Goal: Task Accomplishment & Management: Use online tool/utility

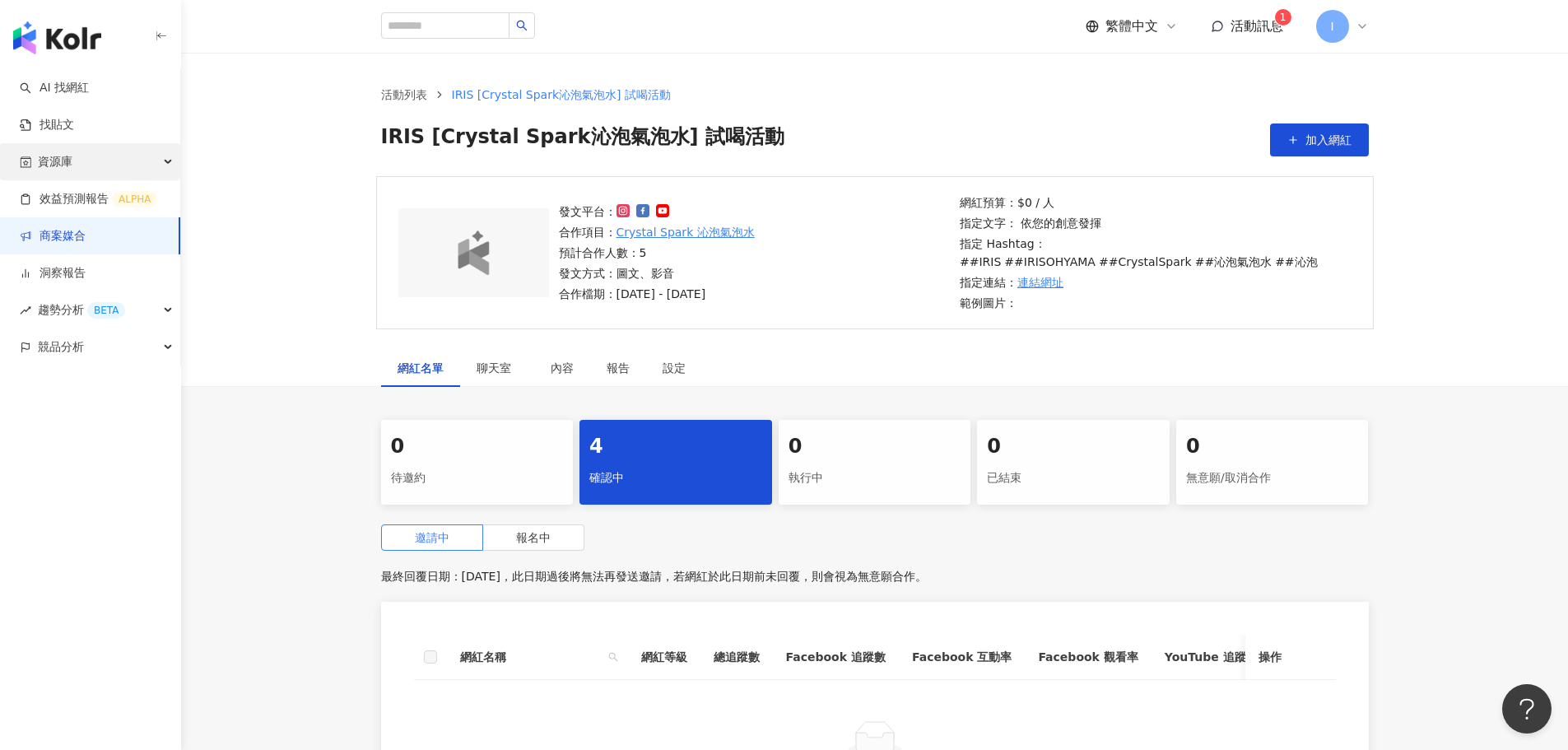
click at [84, 147] on div "資源庫" at bounding box center [90, 162] width 180 height 37
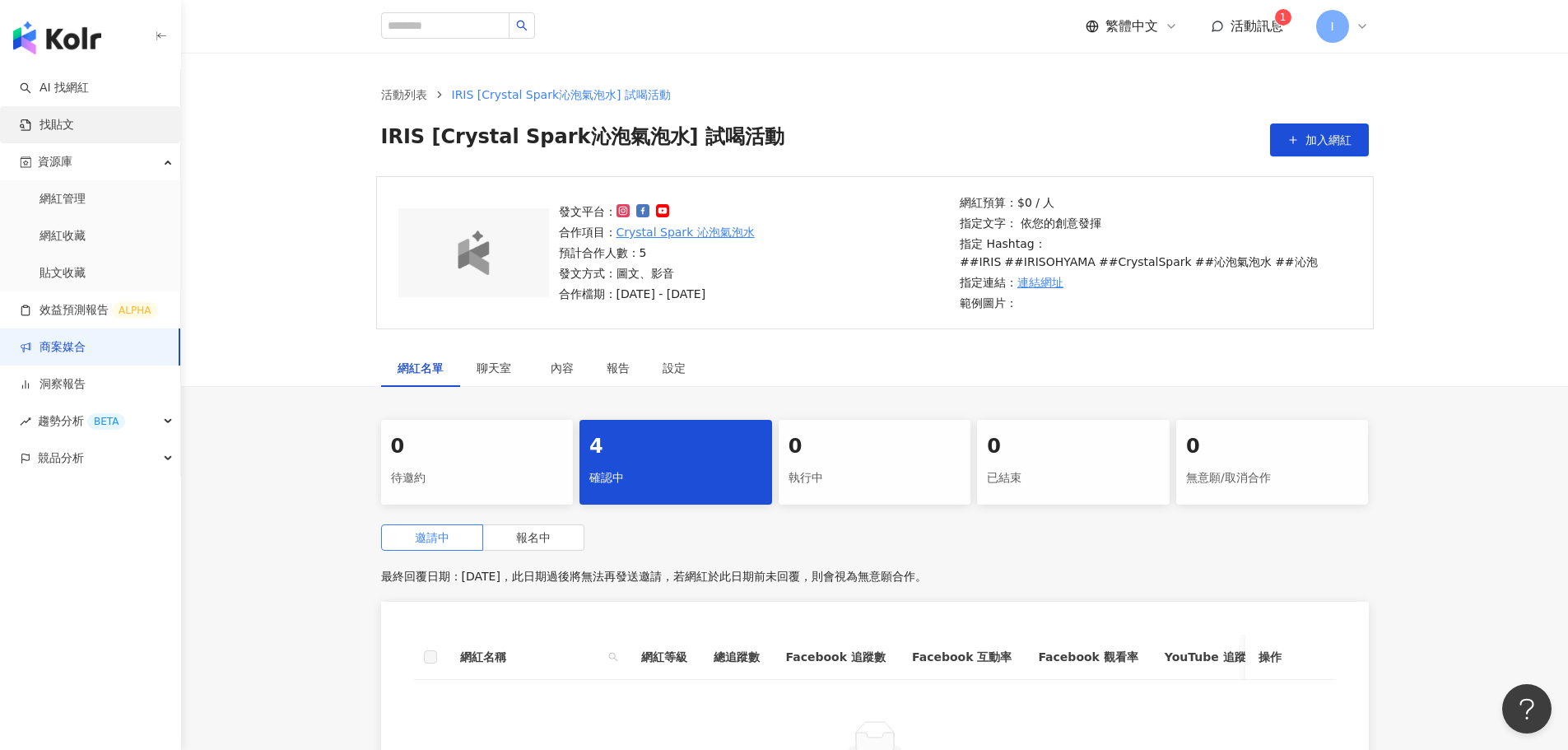
click at [74, 131] on link "找貼文" at bounding box center [47, 125] width 54 height 17
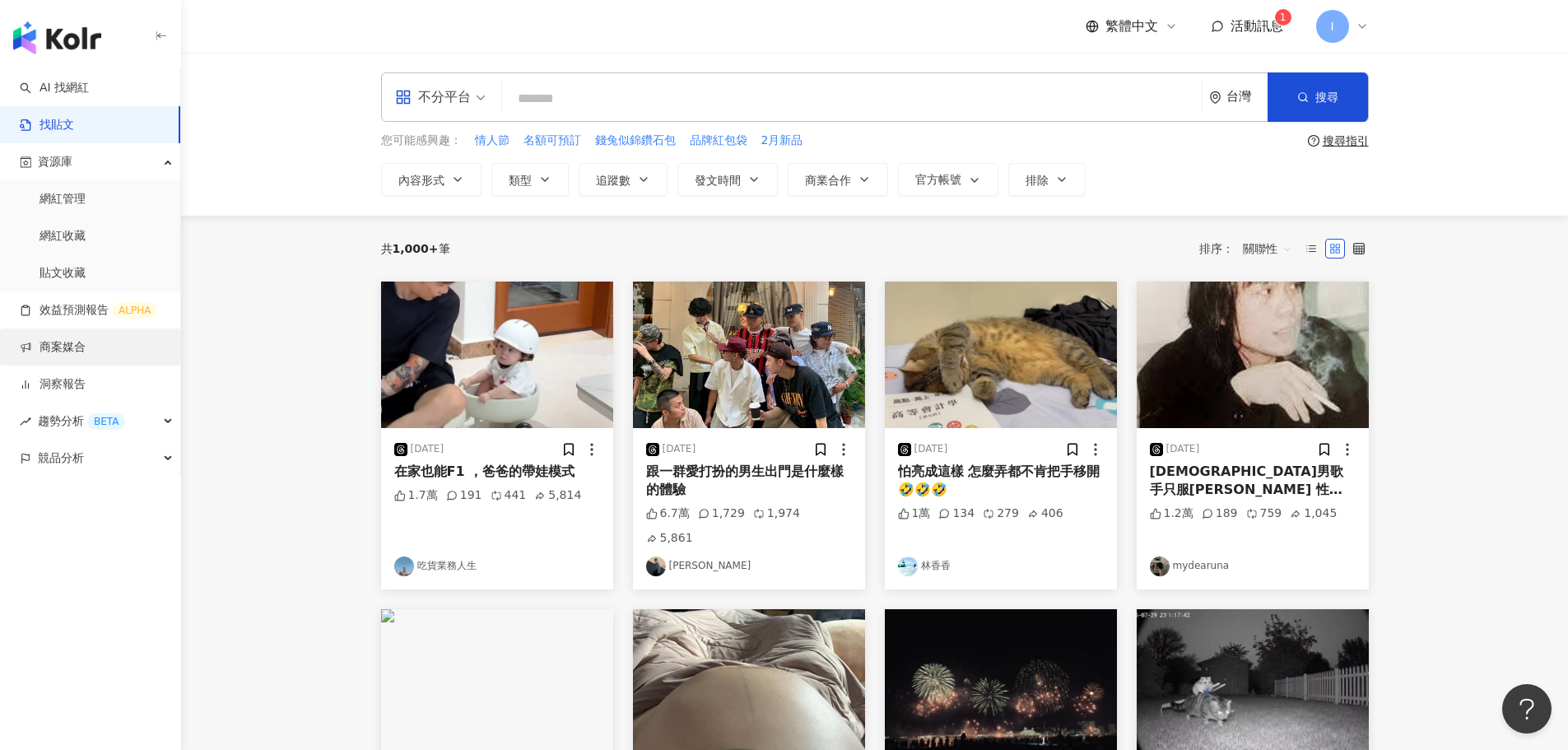
click at [86, 356] on link "商案媒合" at bounding box center [53, 347] width 66 height 17
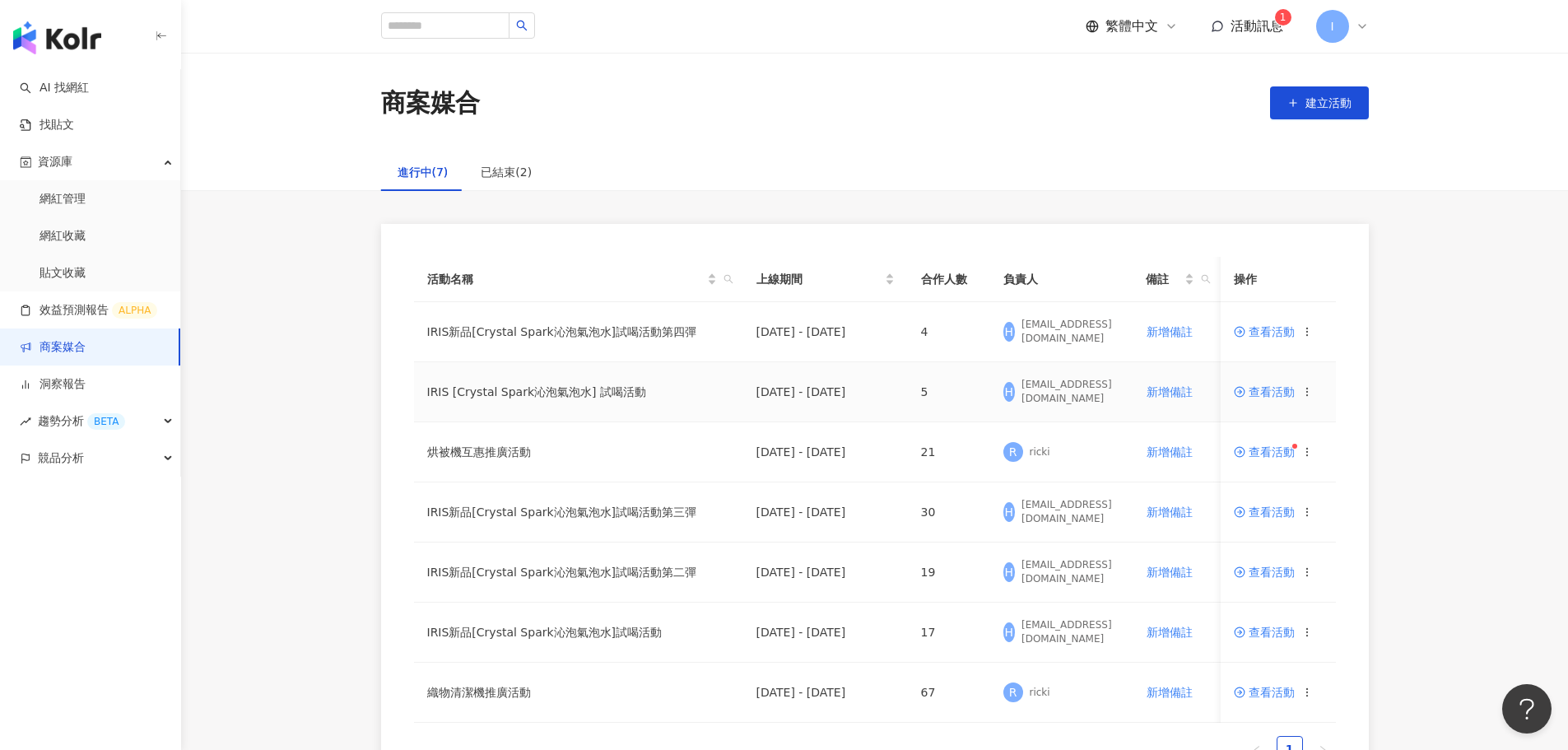
click at [1267, 393] on span "查看活動" at bounding box center [1264, 392] width 61 height 12
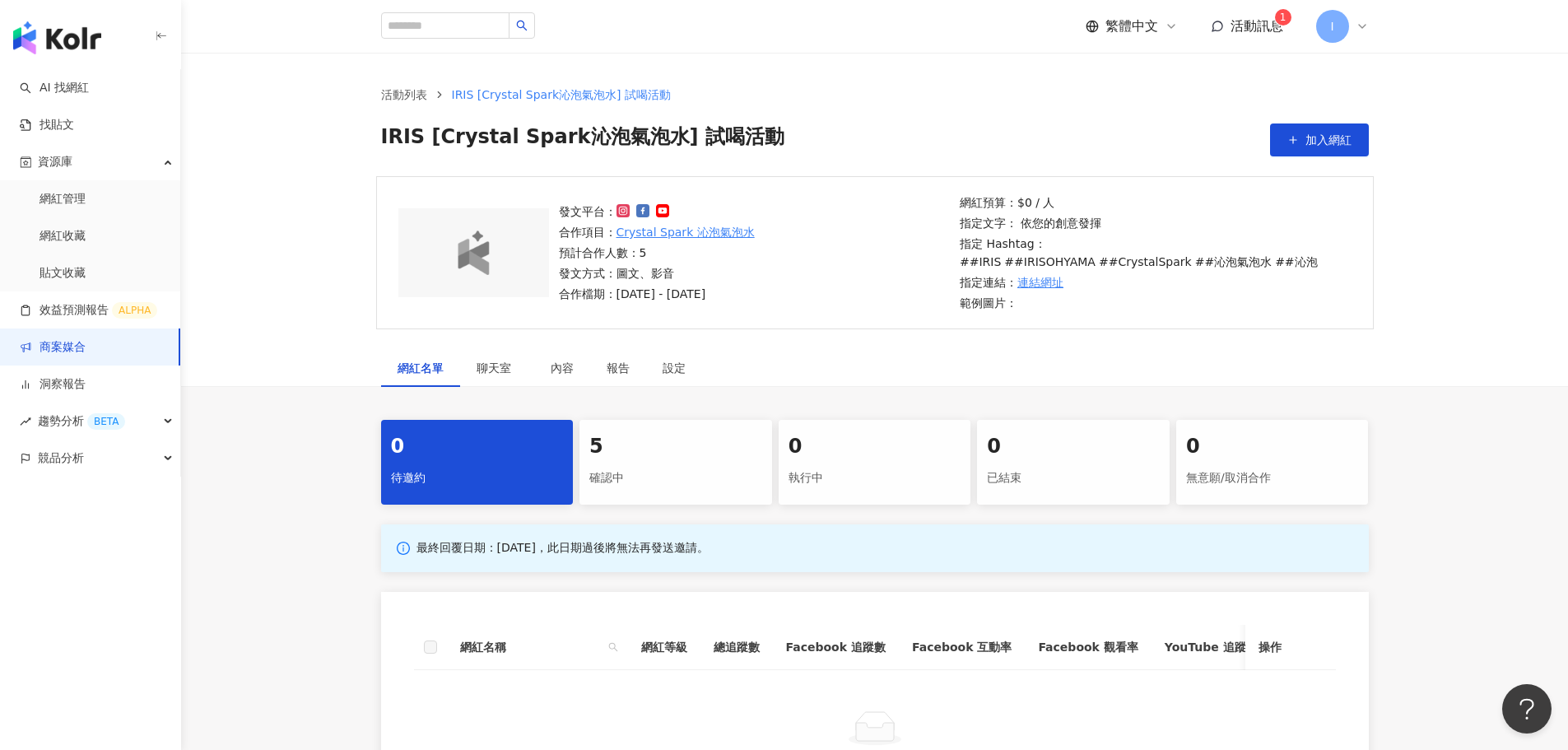
click at [634, 457] on div "5" at bounding box center [675, 448] width 173 height 28
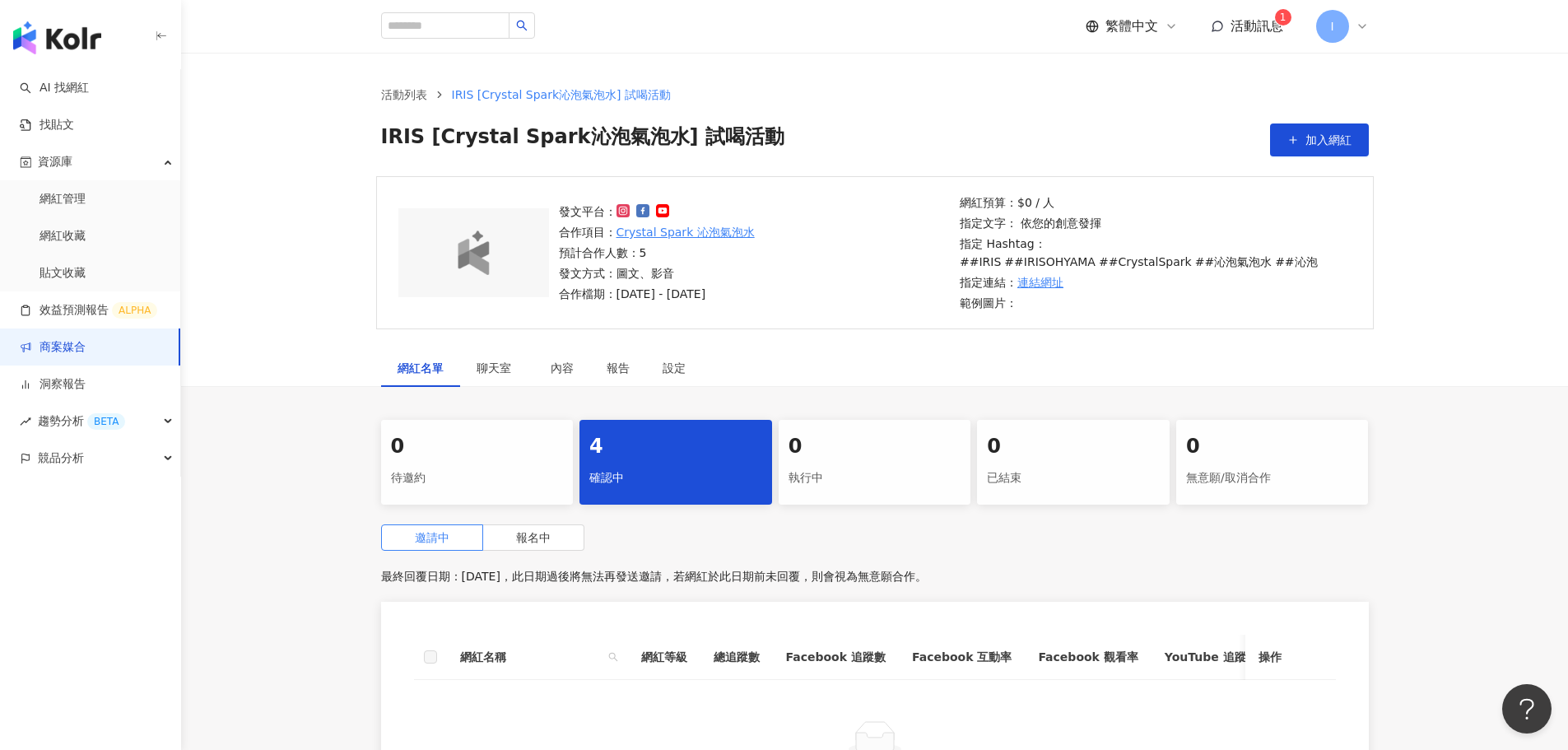
scroll to position [296, 0]
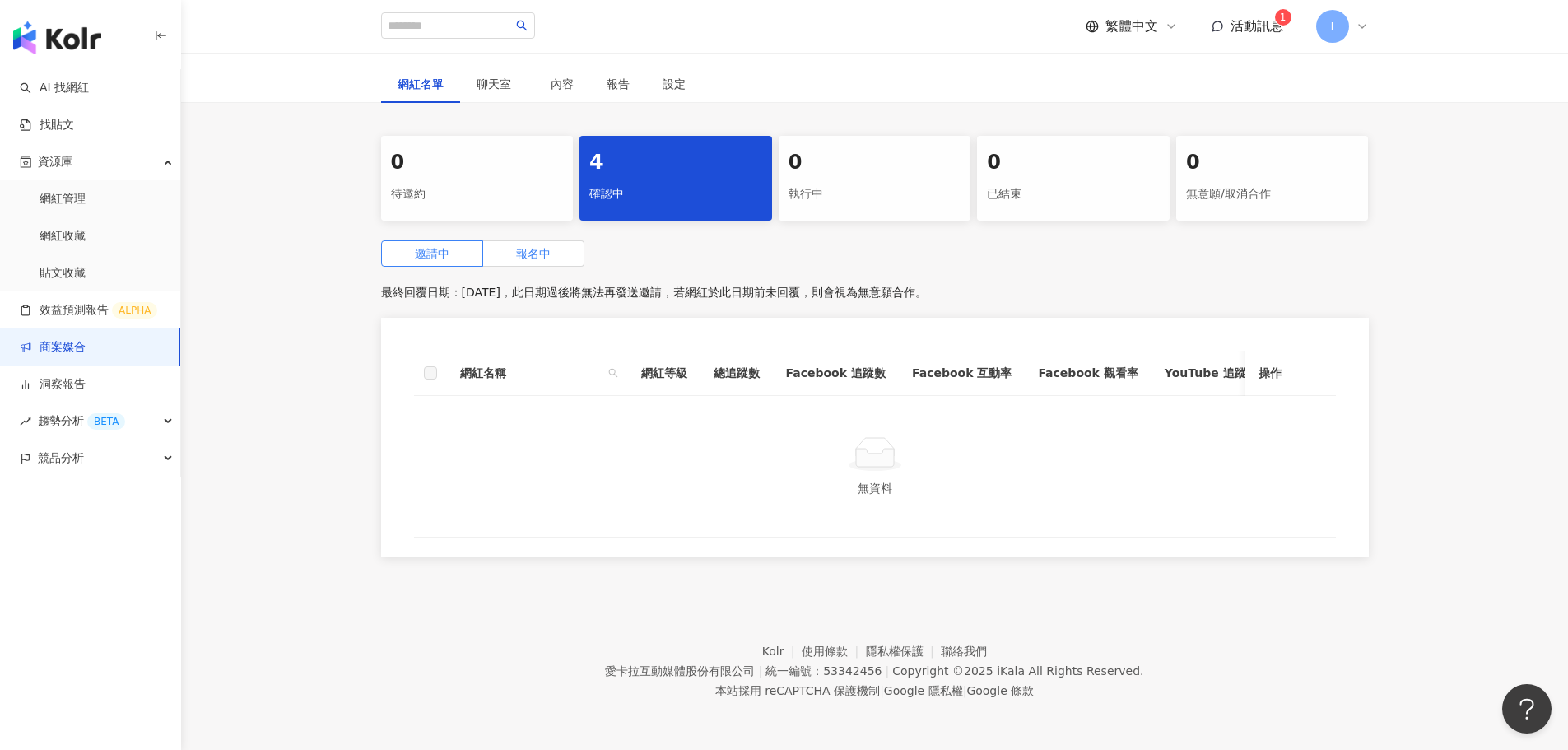
click at [544, 247] on span "報名中" at bounding box center [533, 254] width 34 height 13
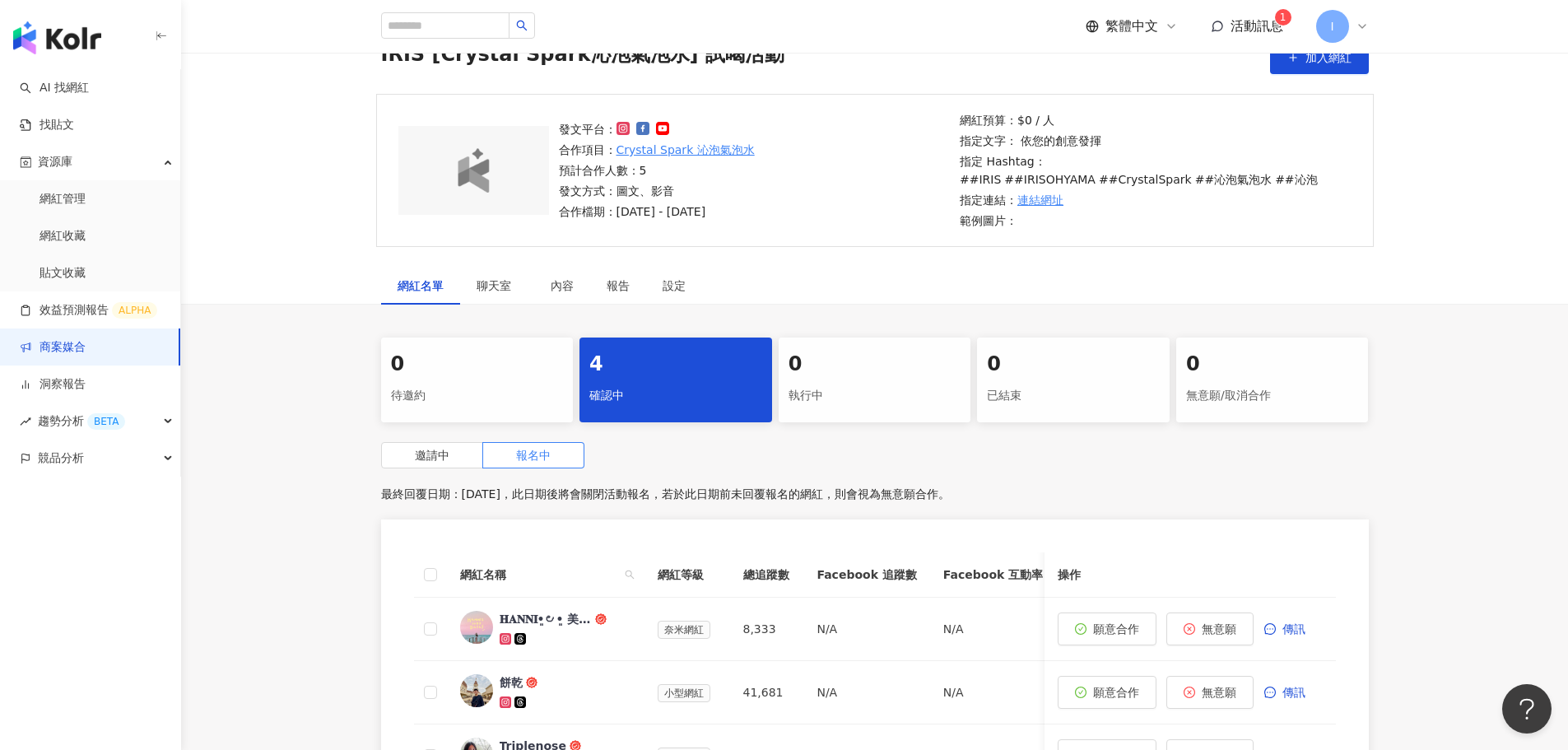
scroll to position [524, 0]
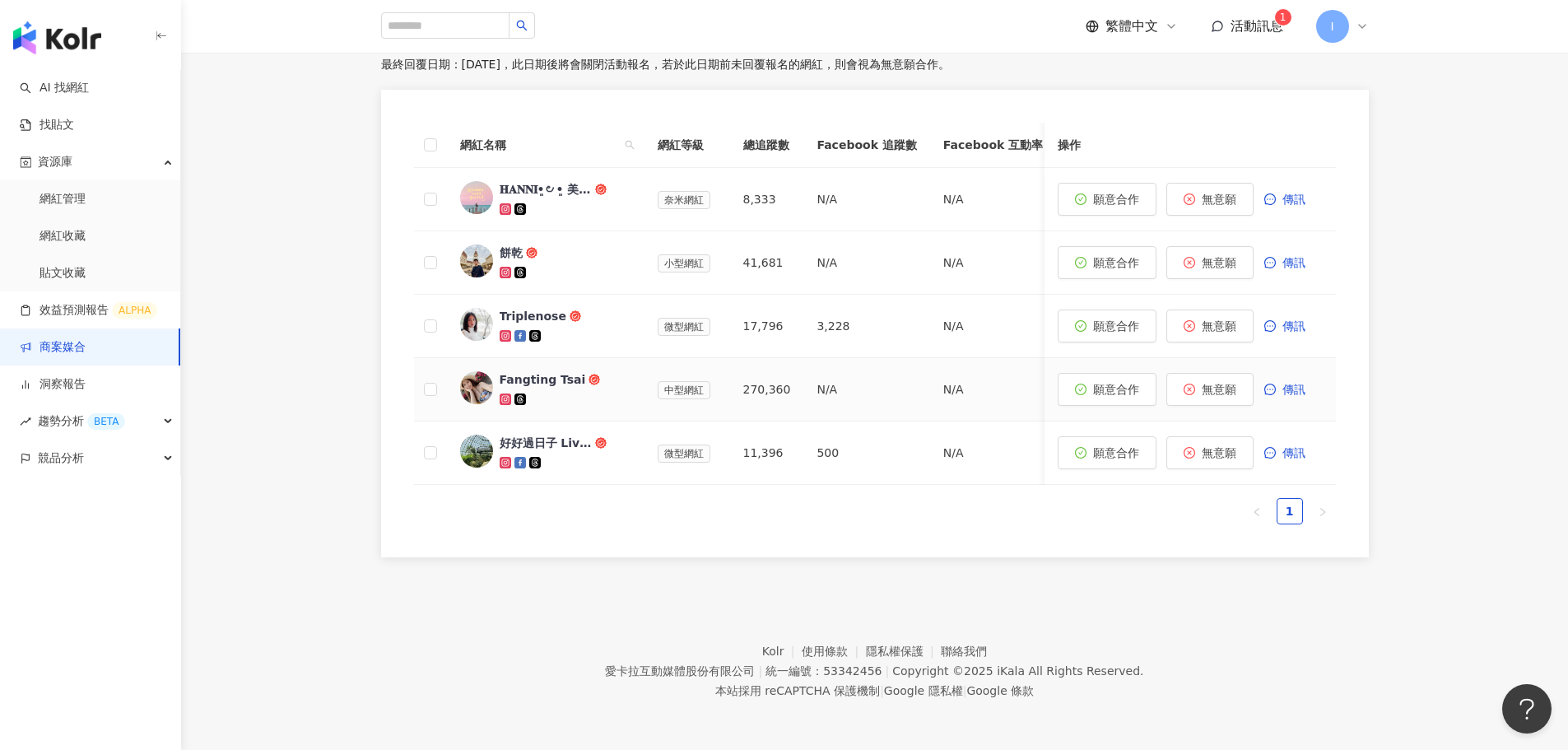
click at [529, 372] on div "Fangting Tsai" at bounding box center [543, 380] width 87 height 17
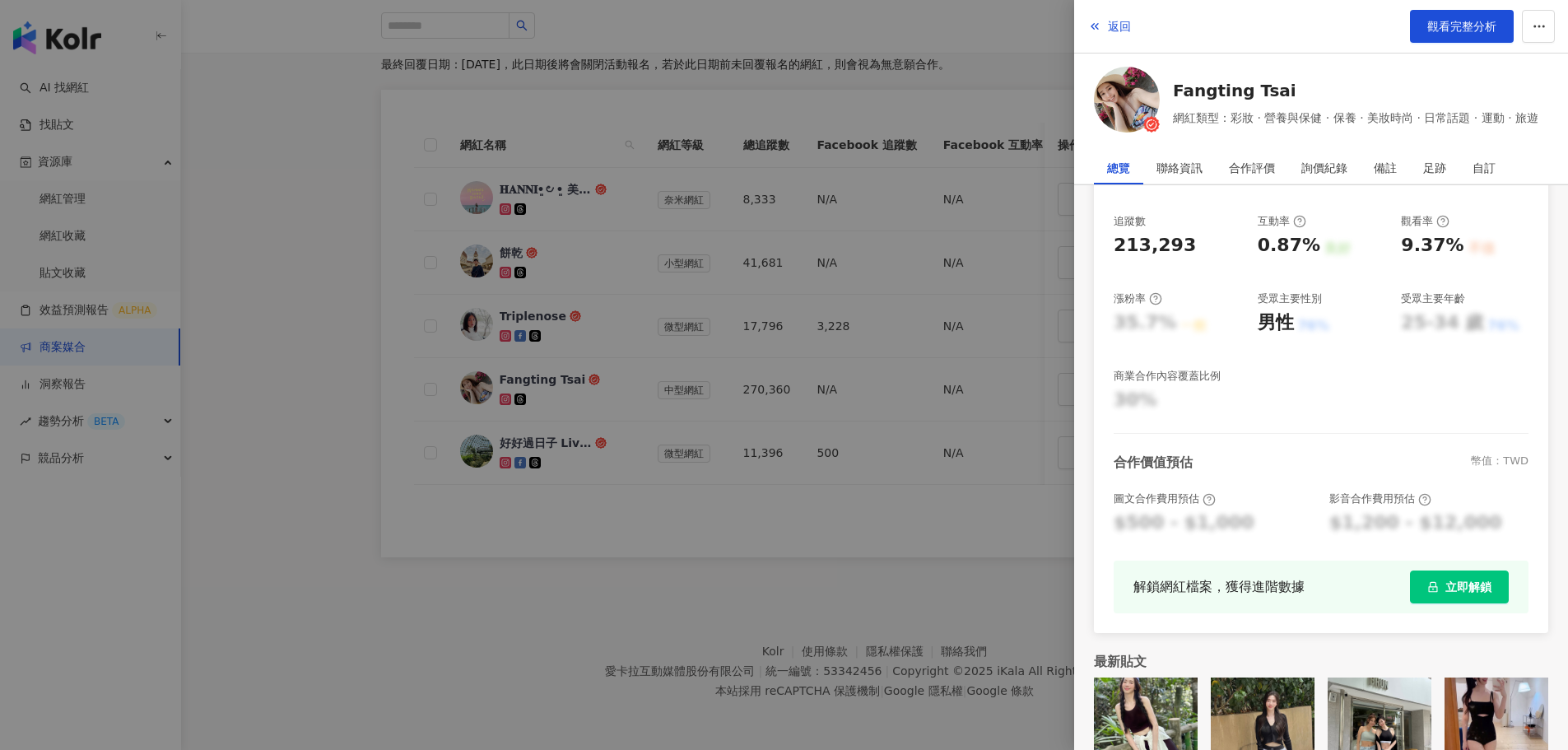
scroll to position [273, 0]
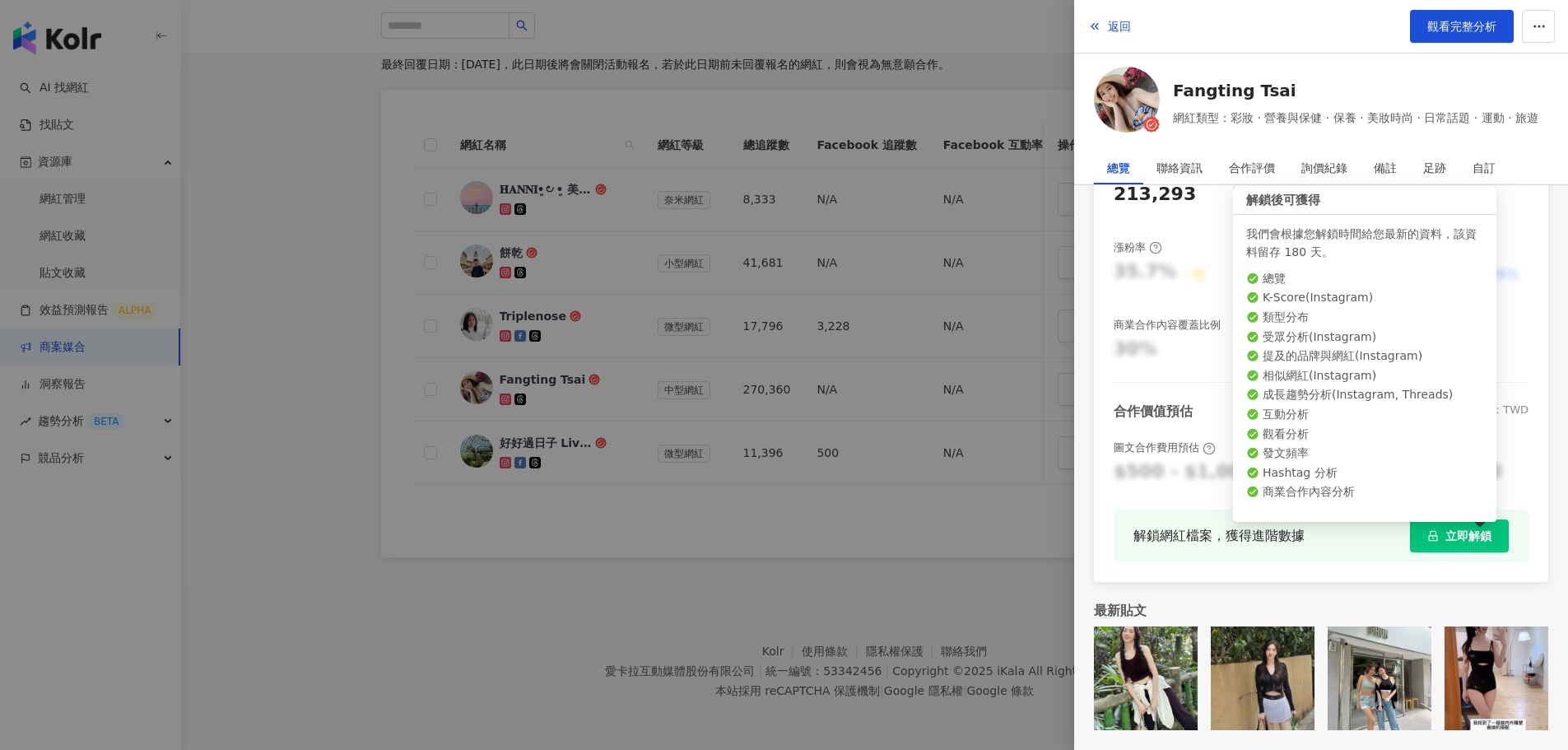
click at [1455, 537] on span "立即解鎖" at bounding box center [1468, 536] width 46 height 13
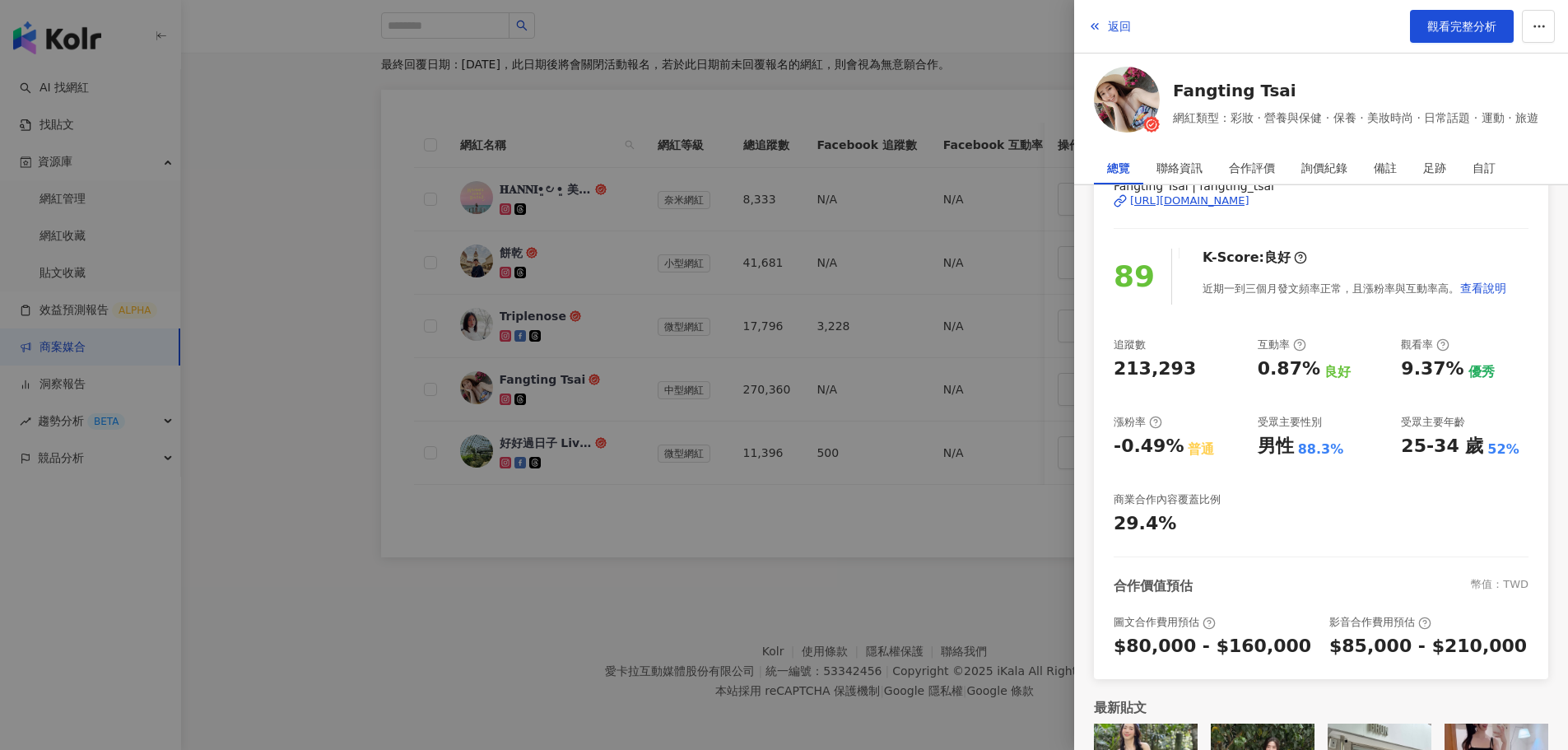
scroll to position [196, 0]
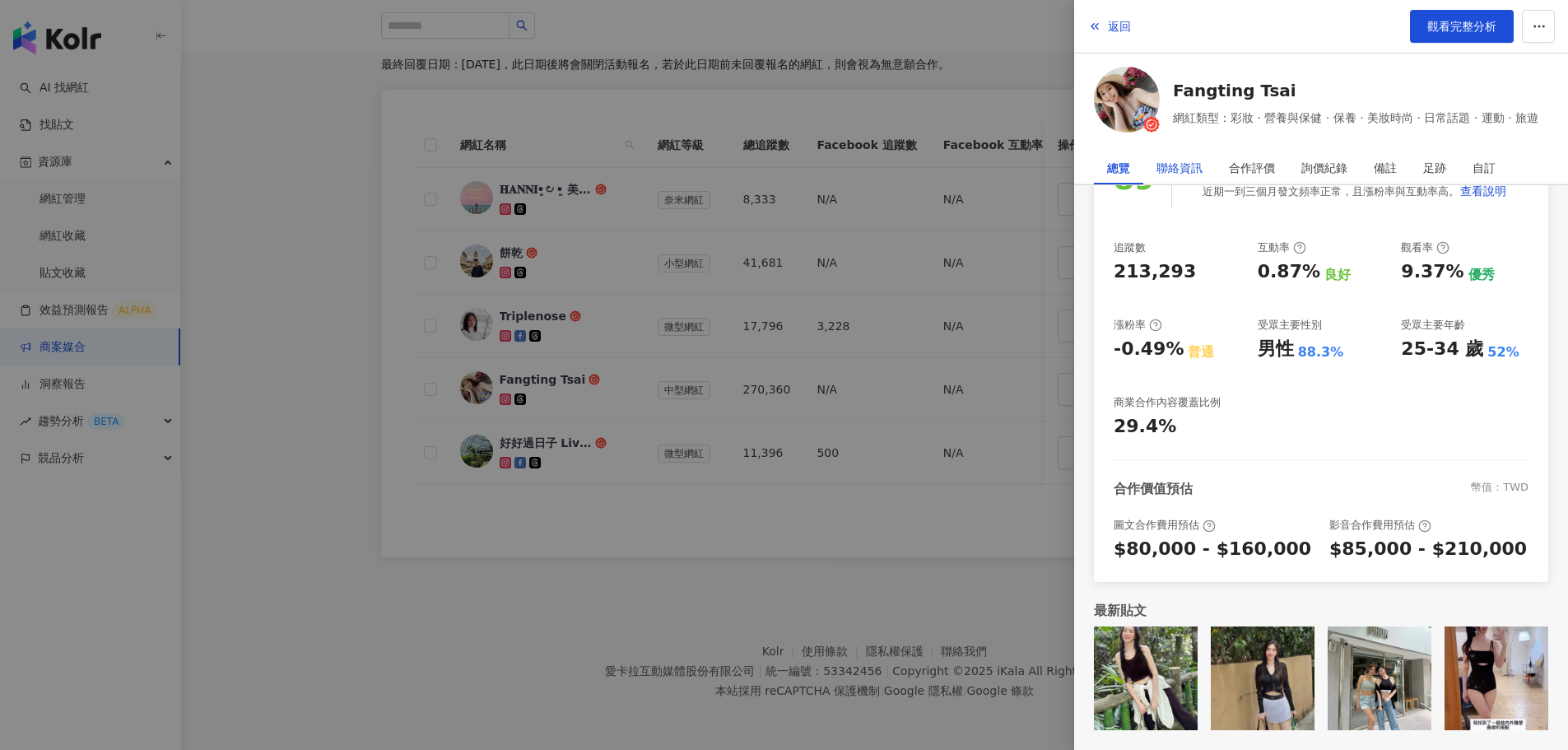
click at [1176, 168] on div "聯絡資訊" at bounding box center [1179, 167] width 46 height 33
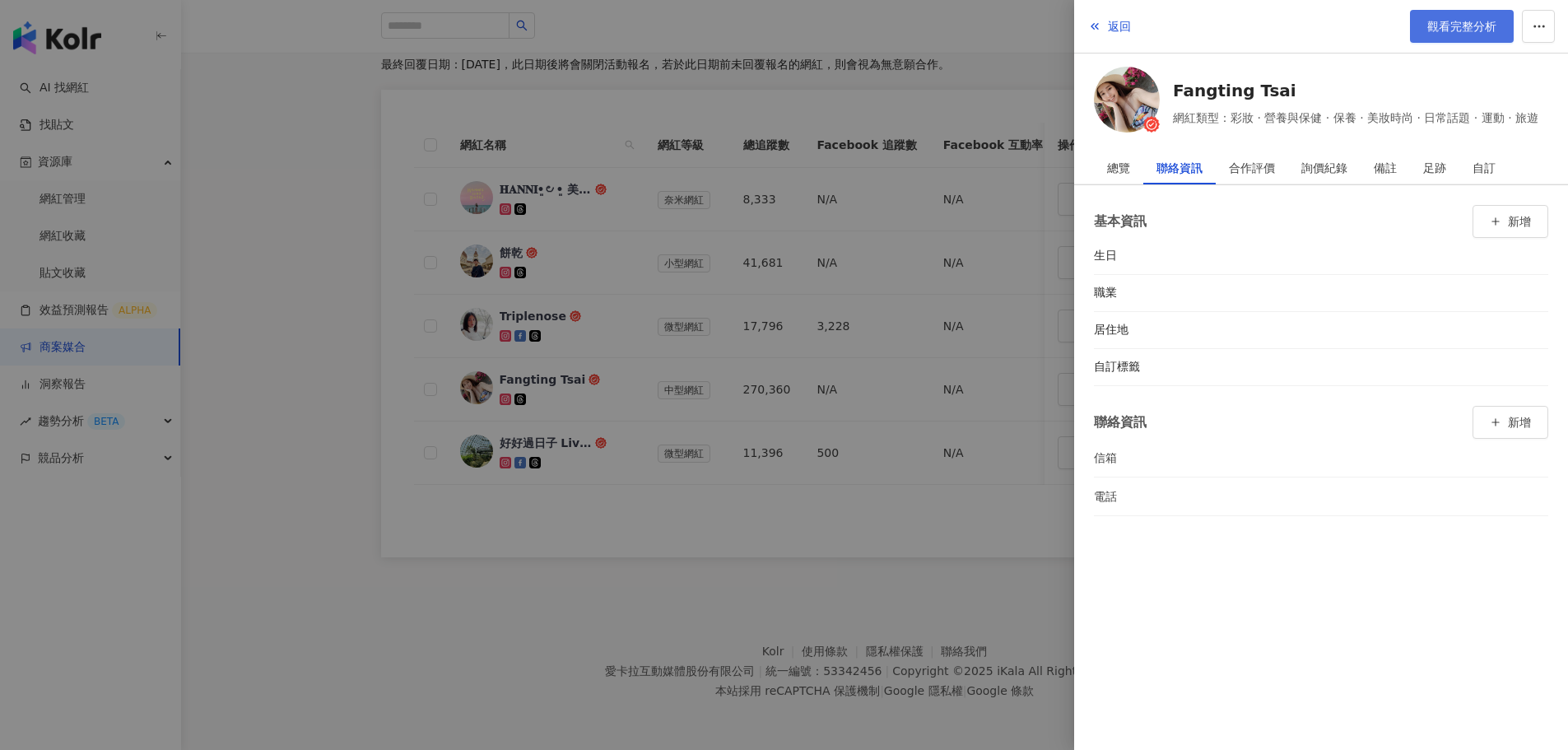
click at [1464, 33] on span "觀看完整分析" at bounding box center [1461, 27] width 69 height 13
click at [463, 558] on div at bounding box center [784, 375] width 1568 height 750
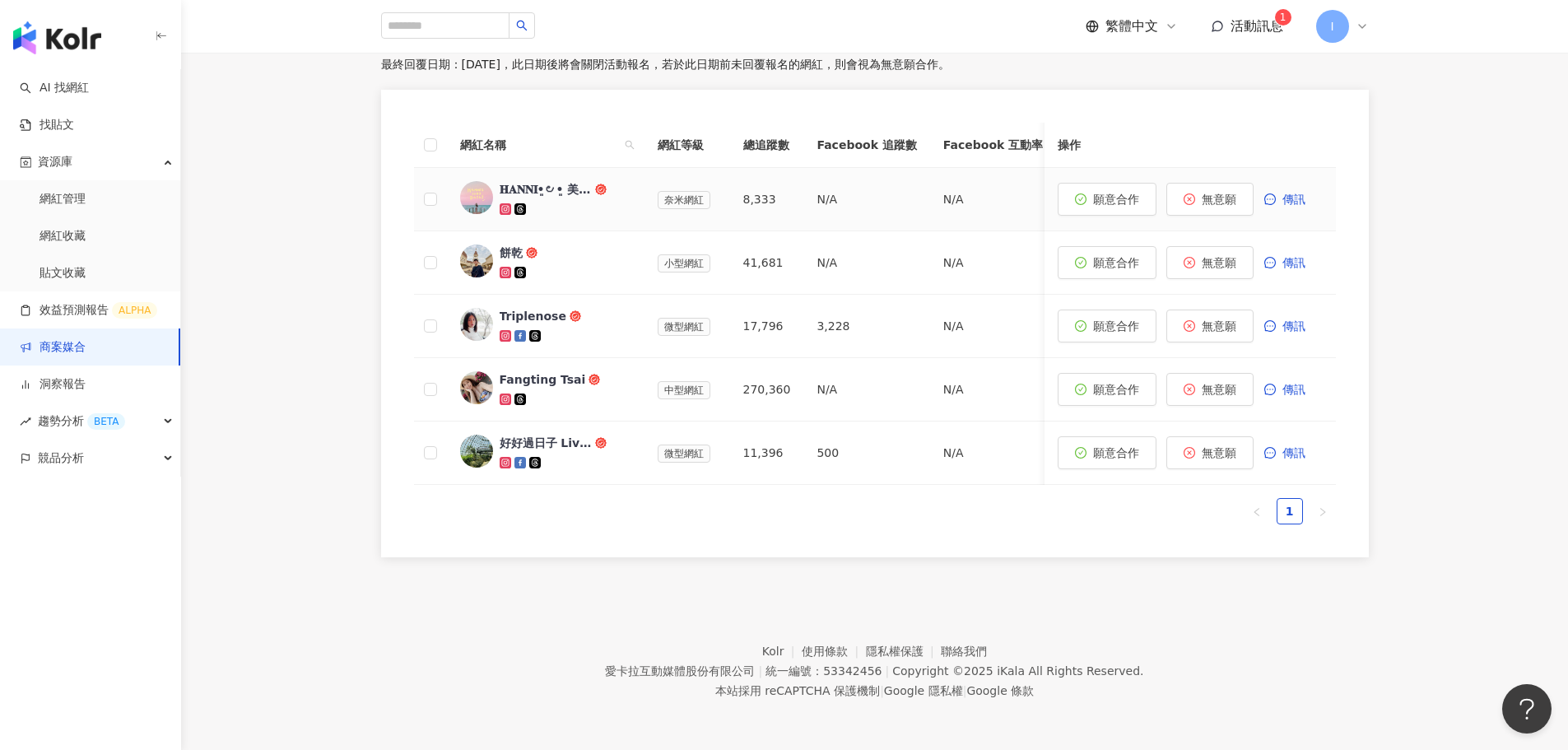
click at [553, 181] on div "𝐇𝐀𝐍𝐍𝐈•͈౿•͈ 美食日記 ⸝⸝⸝" at bounding box center [545, 190] width 92 height 17
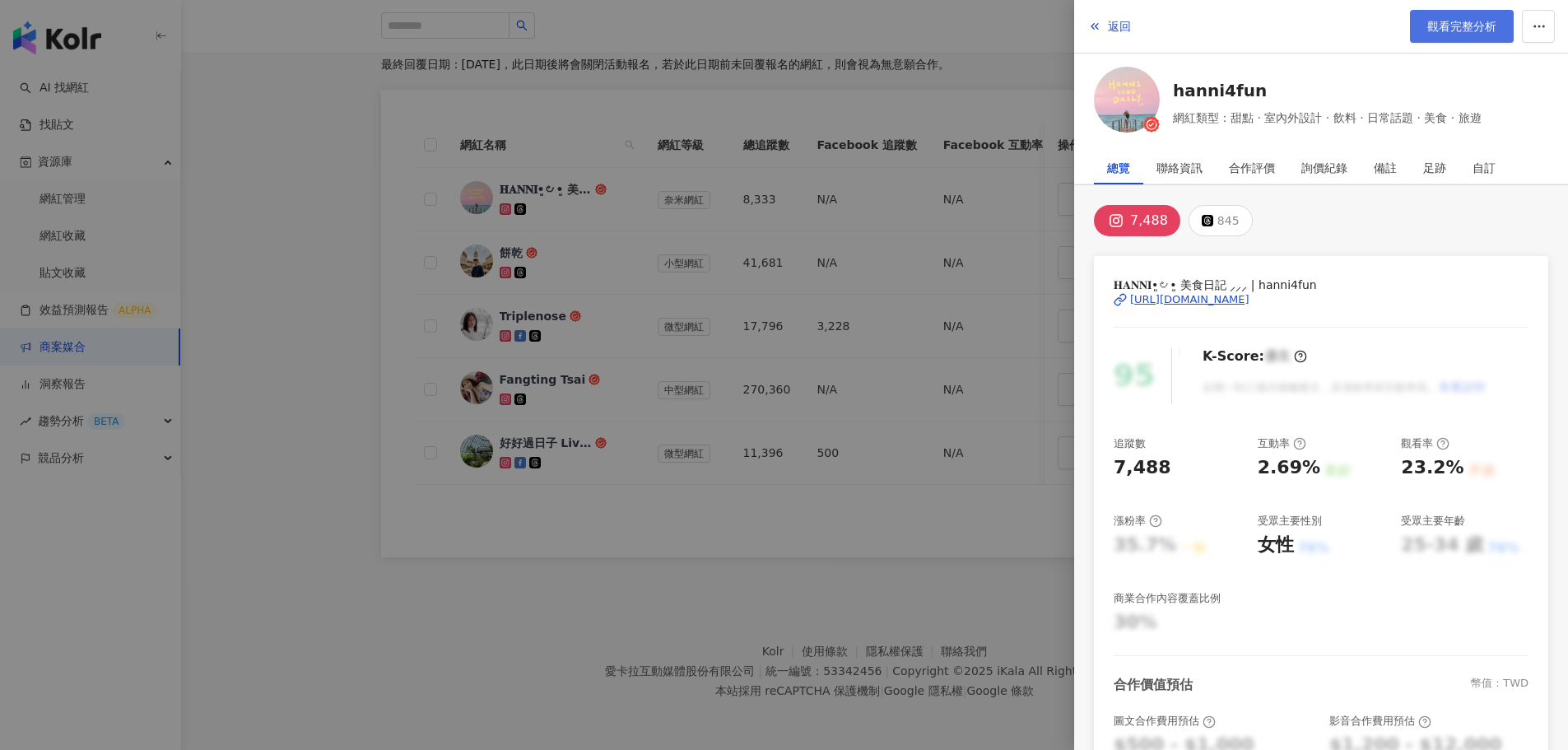
click at [1451, 29] on span "觀看完整分析" at bounding box center [1461, 27] width 69 height 13
click at [240, 660] on div at bounding box center [784, 375] width 1568 height 750
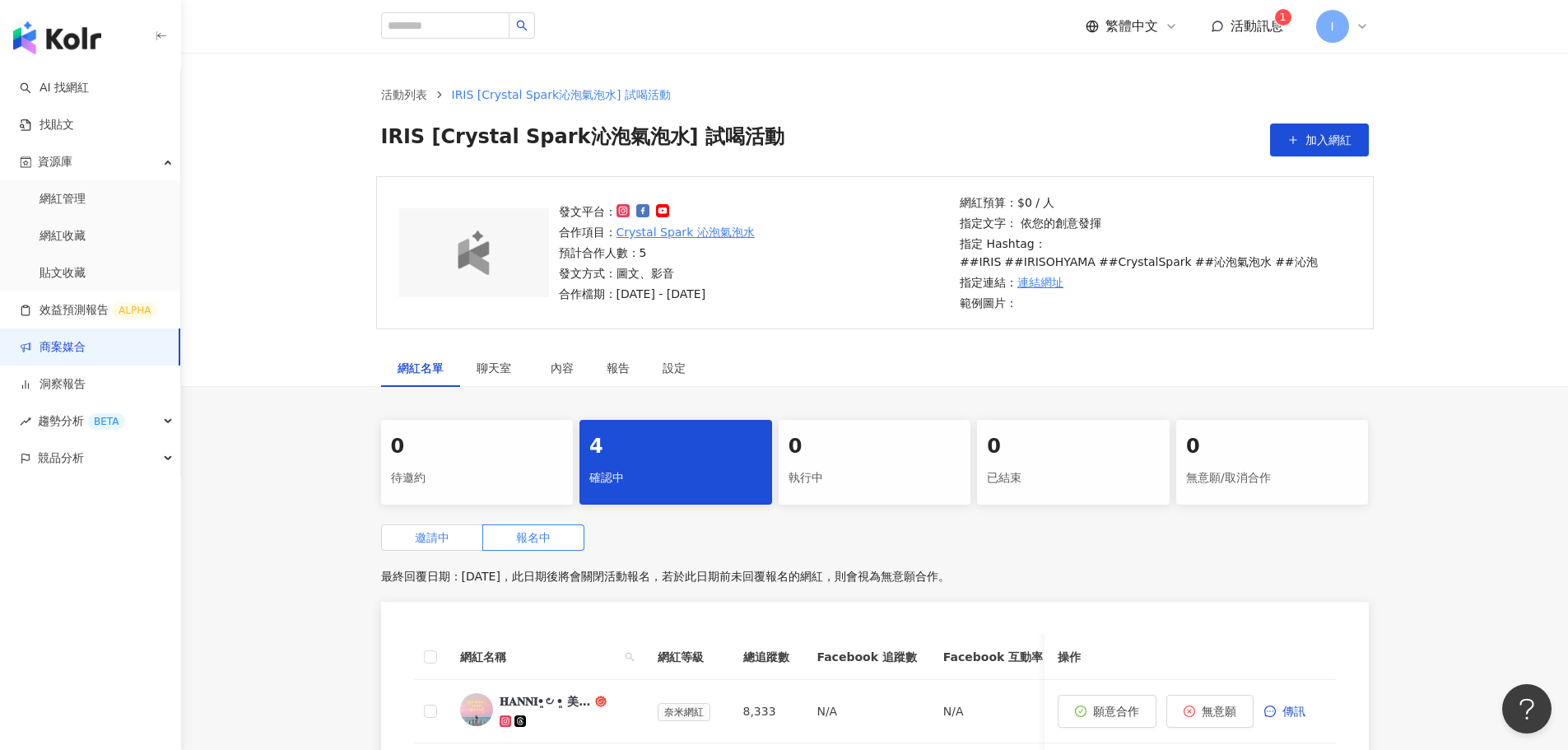
click at [447, 540] on span "邀請中" at bounding box center [432, 538] width 34 height 13
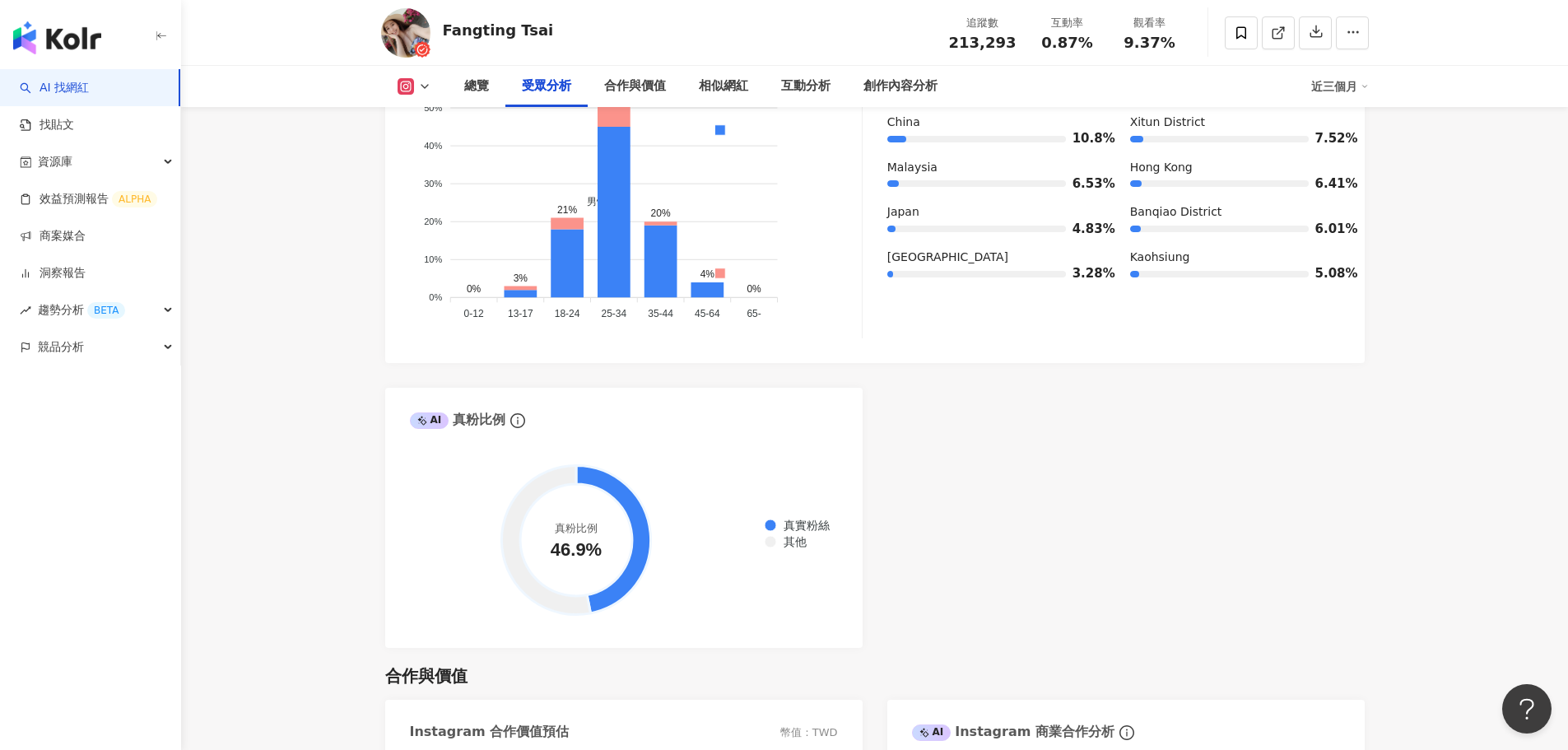
scroll to position [1893, 0]
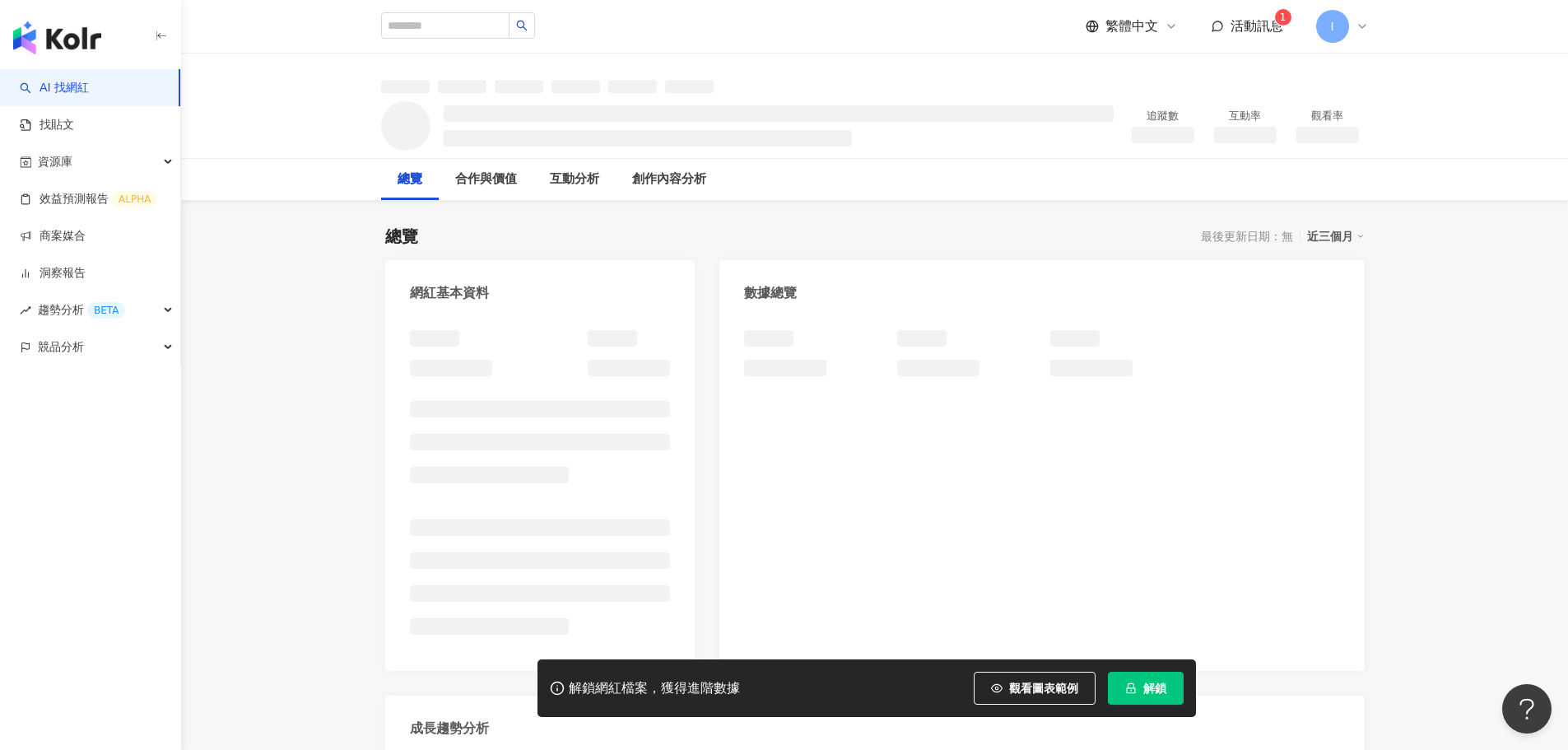
click at [1168, 695] on button "解鎖" at bounding box center [1146, 687] width 76 height 33
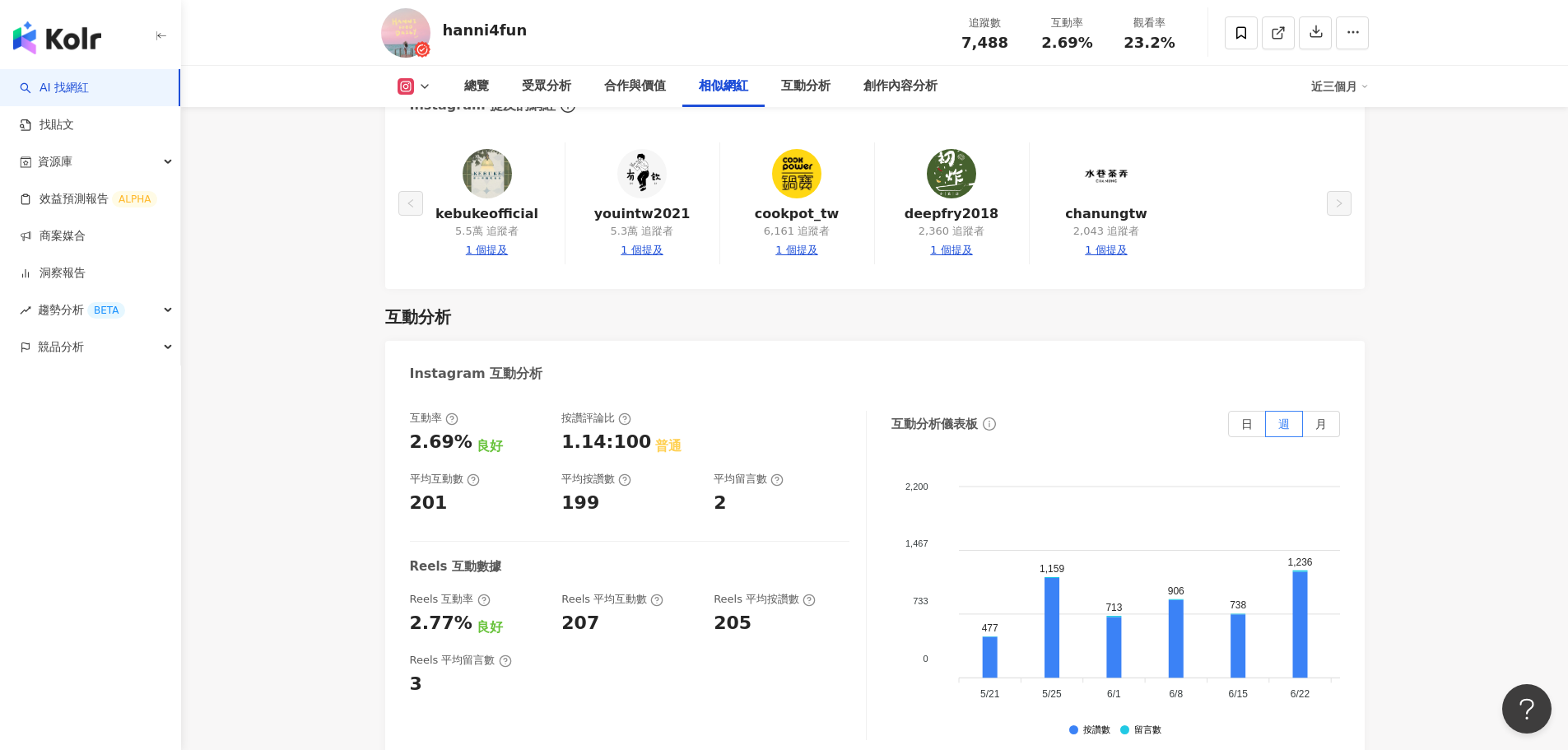
scroll to position [3129, 0]
